Goal: Transaction & Acquisition: Obtain resource

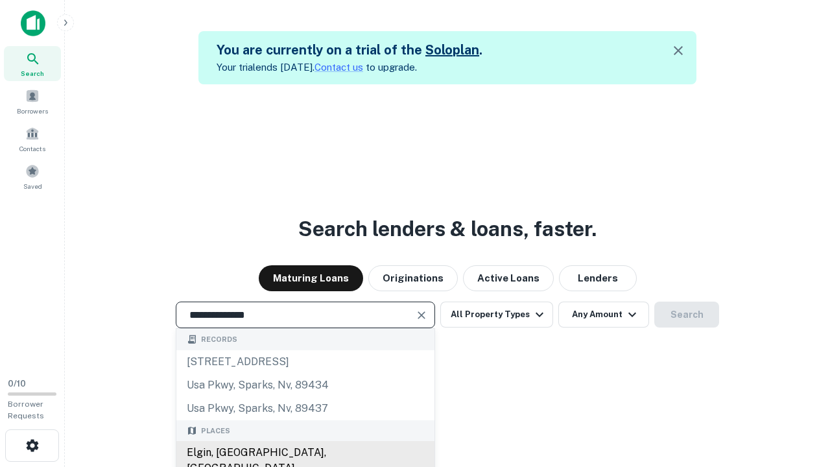
click at [305, 452] on div "Elgin, [GEOGRAPHIC_DATA], [GEOGRAPHIC_DATA]" at bounding box center [305, 460] width 258 height 39
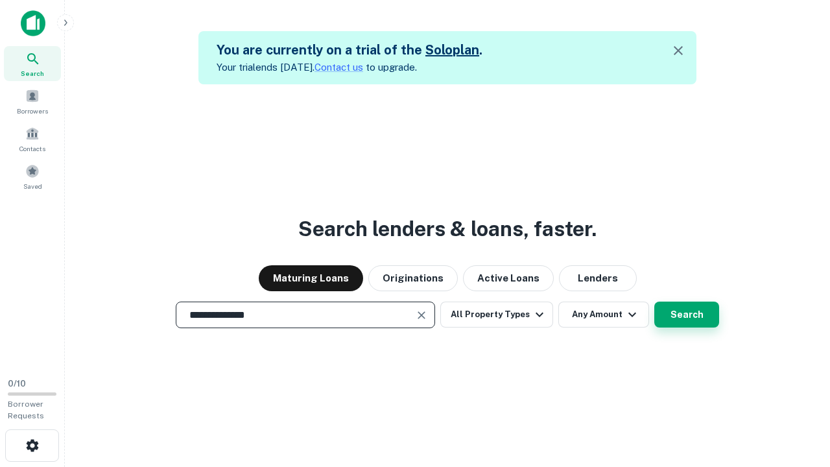
type input "**********"
click at [654, 301] on button "Search" at bounding box center [686, 314] width 65 height 26
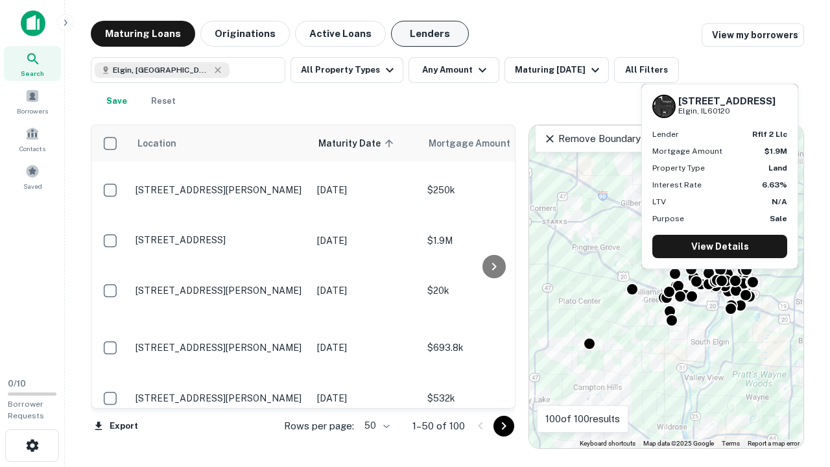
click at [430, 34] on button "Lenders" at bounding box center [430, 34] width 78 height 26
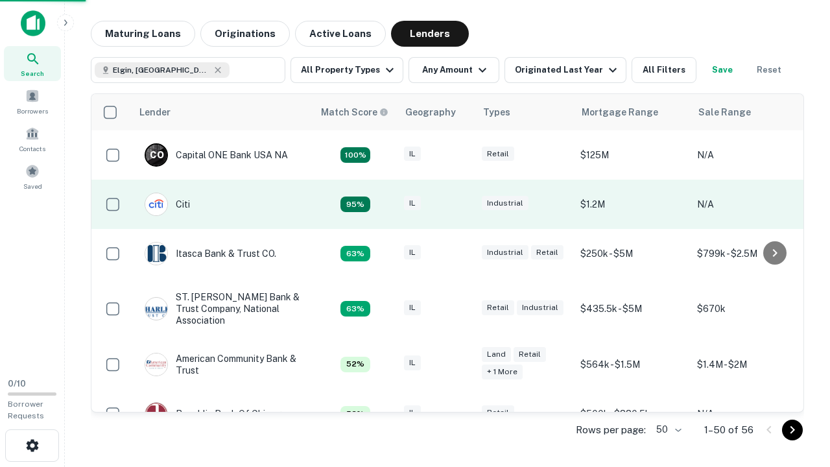
click at [460, 204] on div "IL" at bounding box center [436, 204] width 65 height 17
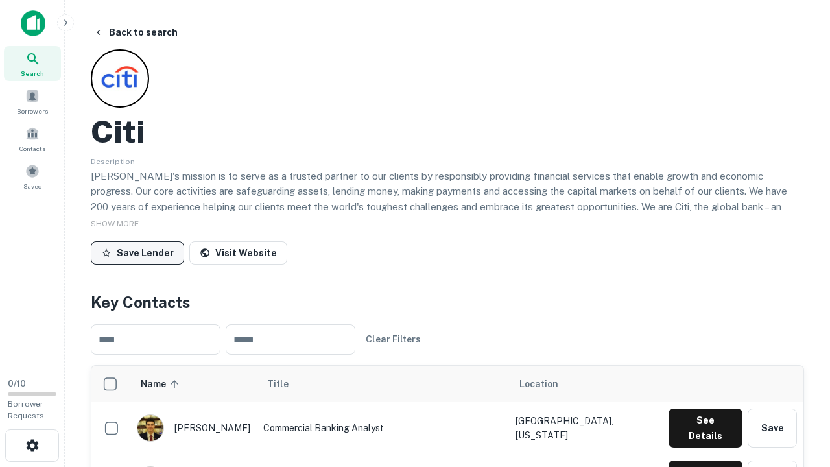
click at [137, 252] on button "Save Lender" at bounding box center [137, 252] width 93 height 23
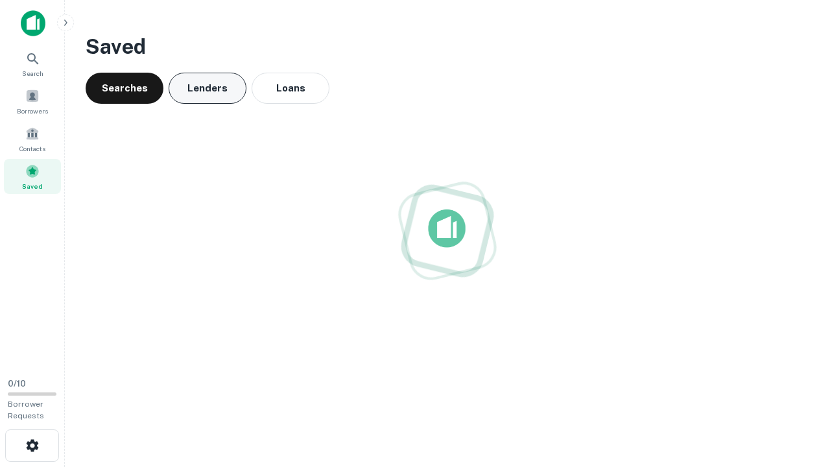
click at [207, 88] on button "Lenders" at bounding box center [208, 88] width 78 height 31
